Goal: Navigation & Orientation: Understand site structure

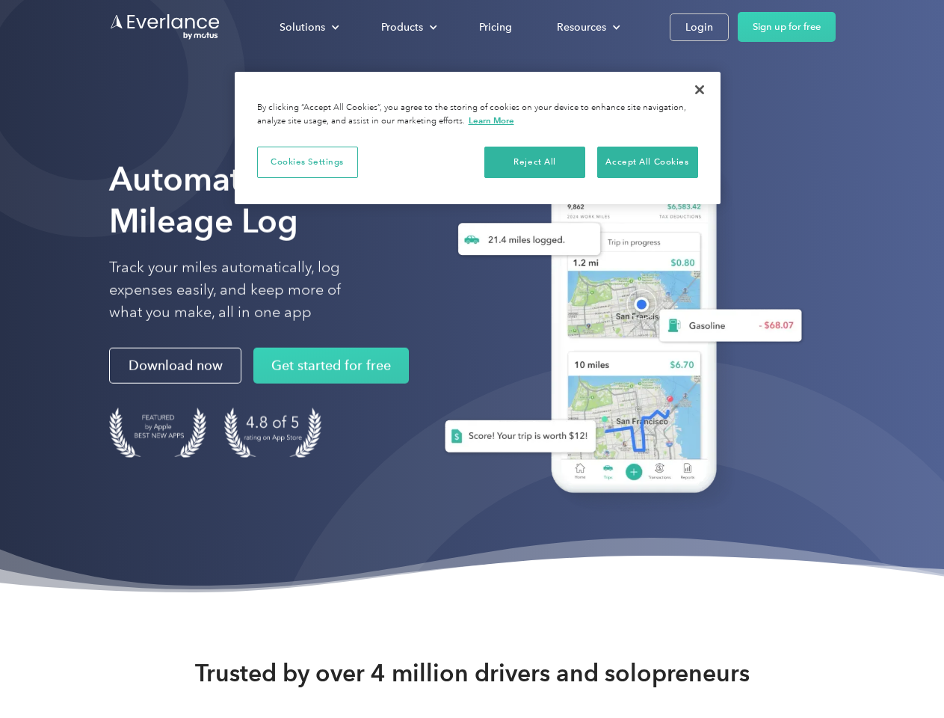
click at [309, 27] on div "Solutions" at bounding box center [303, 27] width 46 height 19
click at [407, 27] on div "Products" at bounding box center [402, 27] width 42 height 19
click at [587, 27] on div "Resources" at bounding box center [581, 27] width 49 height 19
click at [307, 161] on button "Cookies Settings" at bounding box center [307, 162] width 101 height 31
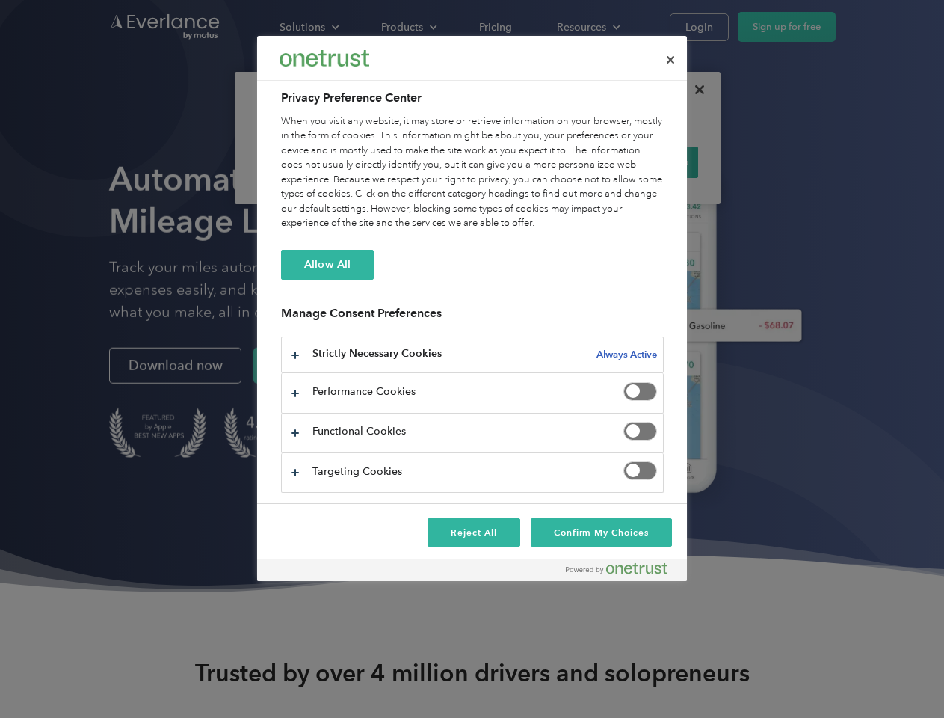
click at [535, 161] on div "When you visit any website, it may store or retrieve information on your browse…" at bounding box center [472, 172] width 383 height 117
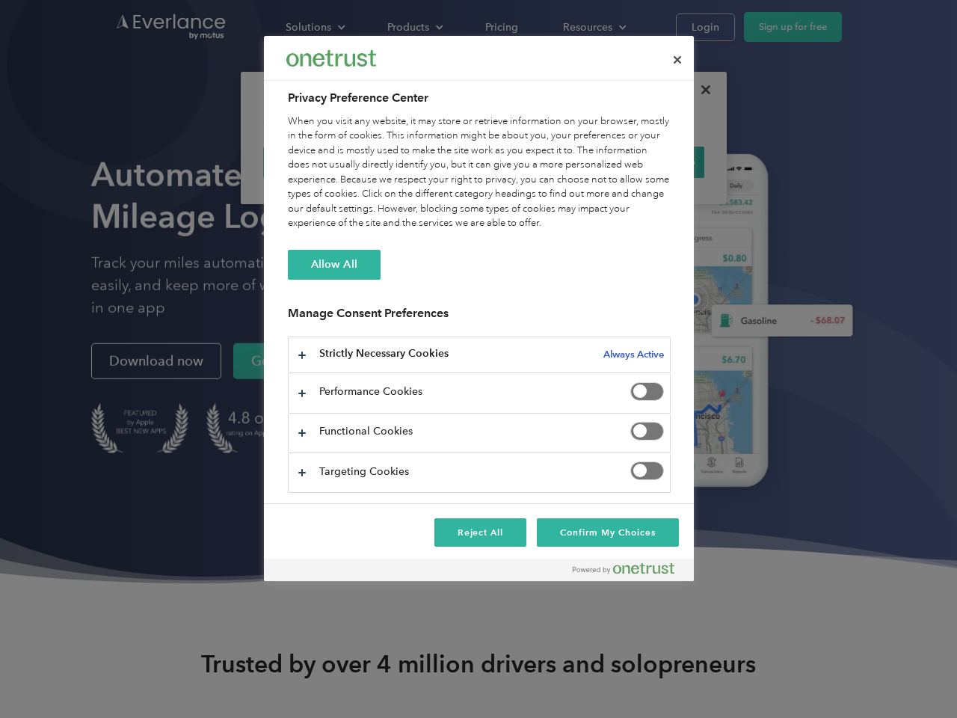
click at [647, 161] on div "When you visit any website, it may store or retrieve information on your browse…" at bounding box center [479, 172] width 383 height 117
click at [700, 90] on div at bounding box center [478, 359] width 957 height 718
